Goal: Information Seeking & Learning: Learn about a topic

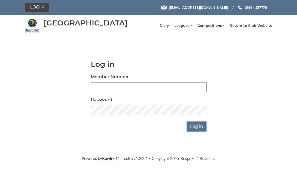
type input "0326"
click at [198, 130] on input "Log in" at bounding box center [196, 127] width 20 height 10
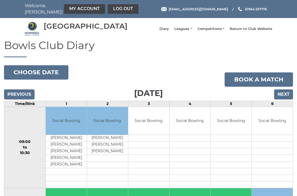
click at [284, 99] on input "Next" at bounding box center [283, 95] width 19 height 10
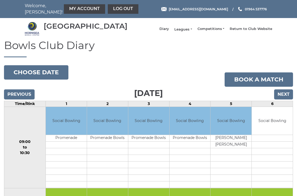
click at [188, 31] on link "Leagues" at bounding box center [183, 29] width 18 height 5
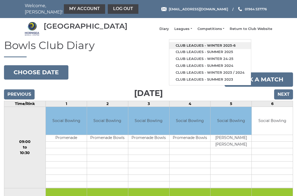
click at [206, 49] on link "Club leagues - Winter 2025-6" at bounding box center [210, 45] width 82 height 7
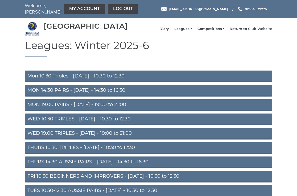
click at [81, 80] on link "Mon 10.30 Triples - Monday - 10:30 to 12:30" at bounding box center [148, 77] width 247 height 12
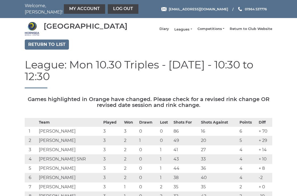
click at [189, 32] on link "Leagues" at bounding box center [183, 29] width 18 height 5
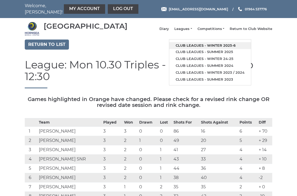
click at [192, 47] on link "Club leagues - Winter 2025-6" at bounding box center [210, 45] width 82 height 7
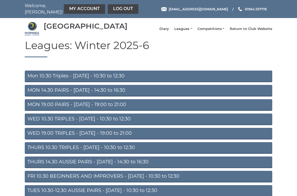
click at [81, 165] on link "THURS 14.30 AUSSIE PAIRS - [DATE] - 14:30 to 16:30" at bounding box center [148, 163] width 247 height 12
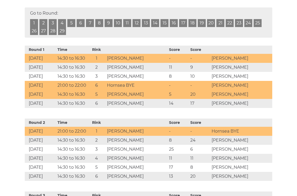
scroll to position [244, 0]
